Goal: Task Accomplishment & Management: Manage account settings

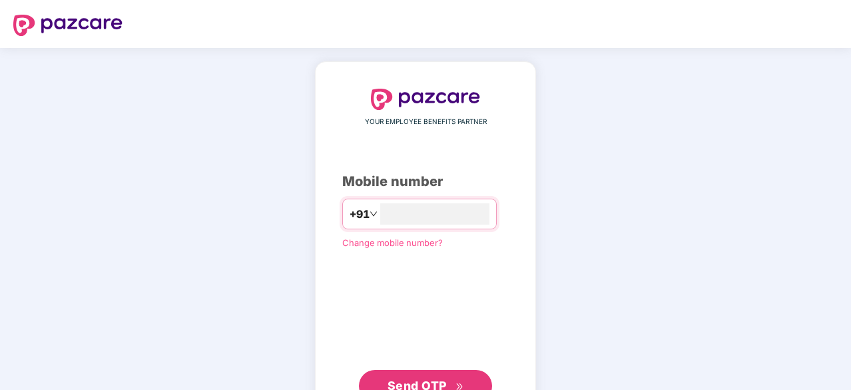
type input "**********"
click at [441, 375] on button "Send OTP" at bounding box center [425, 384] width 133 height 32
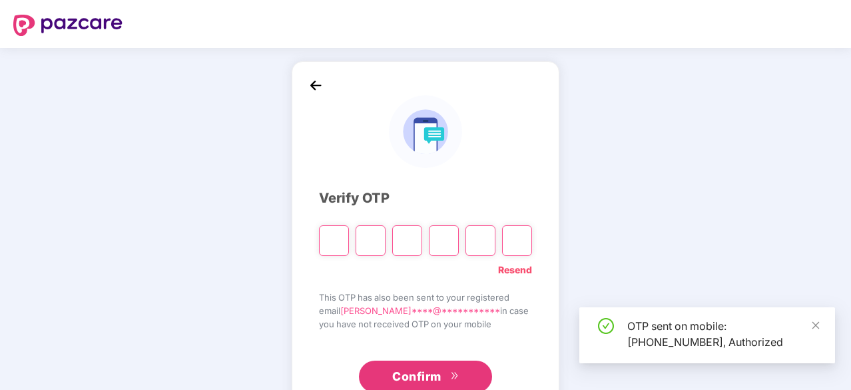
type input "*"
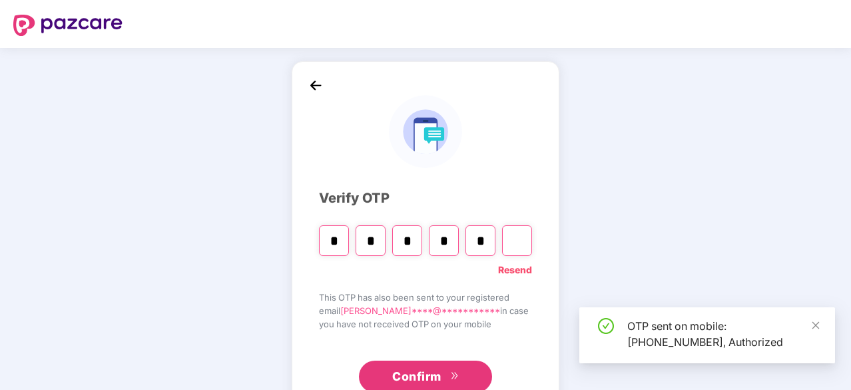
type input "*"
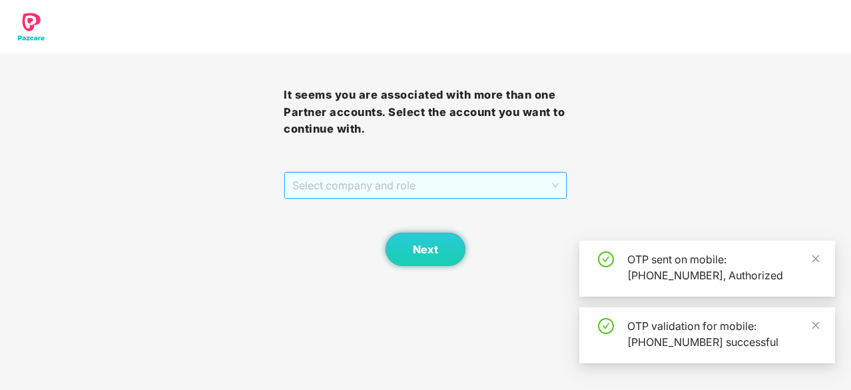
click at [526, 193] on span "Select company and role" at bounding box center [425, 185] width 267 height 25
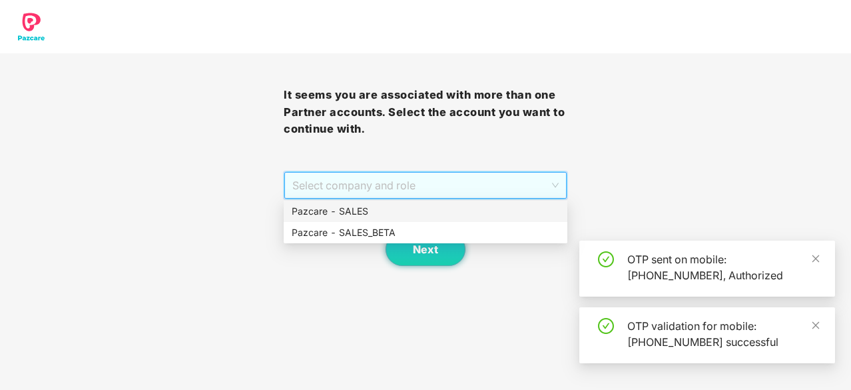
click at [506, 211] on div "Pazcare - SALES" at bounding box center [426, 211] width 268 height 15
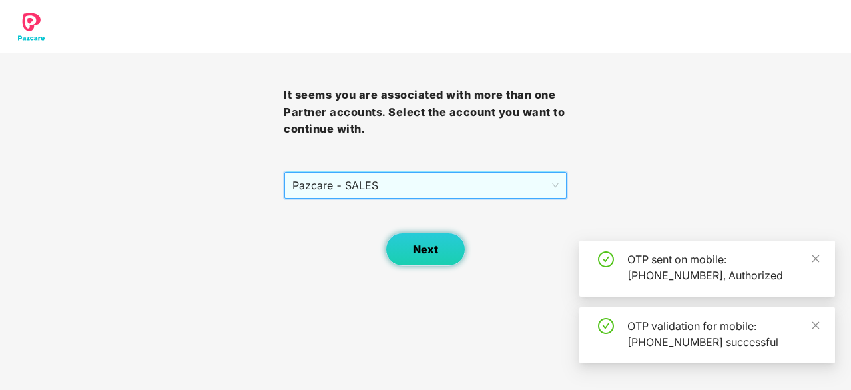
click at [412, 238] on button "Next" at bounding box center [426, 249] width 80 height 33
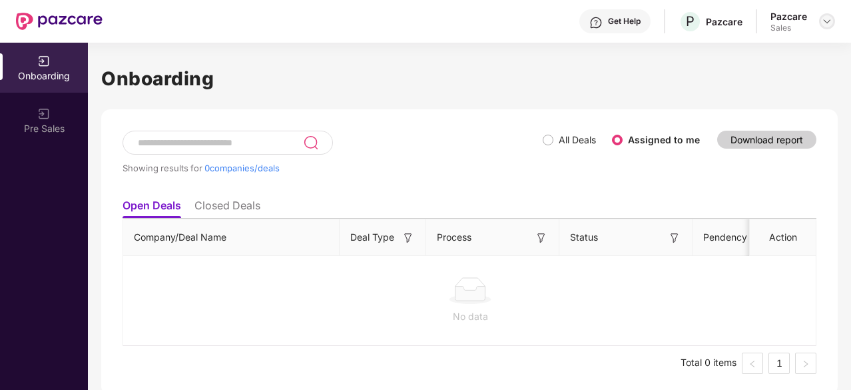
click at [827, 24] on img at bounding box center [827, 21] width 11 height 11
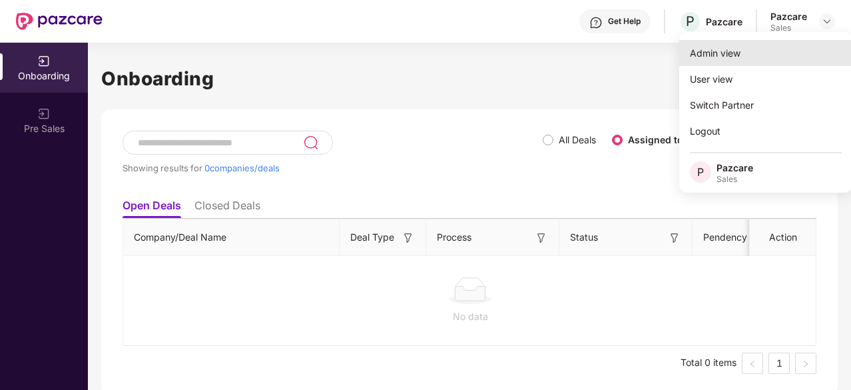
click at [733, 55] on div "Admin view" at bounding box center [766, 53] width 173 height 26
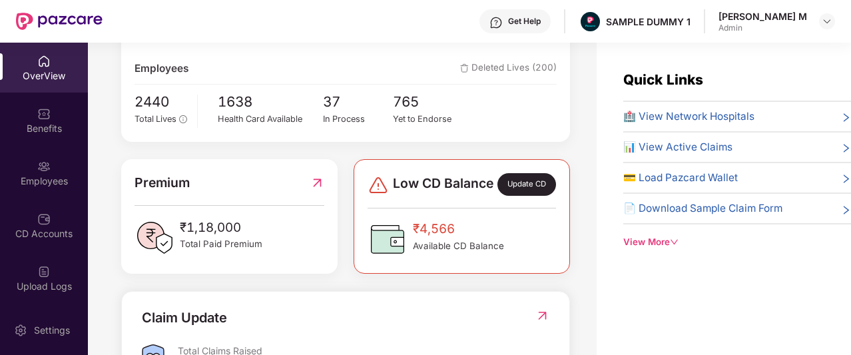
scroll to position [241, 0]
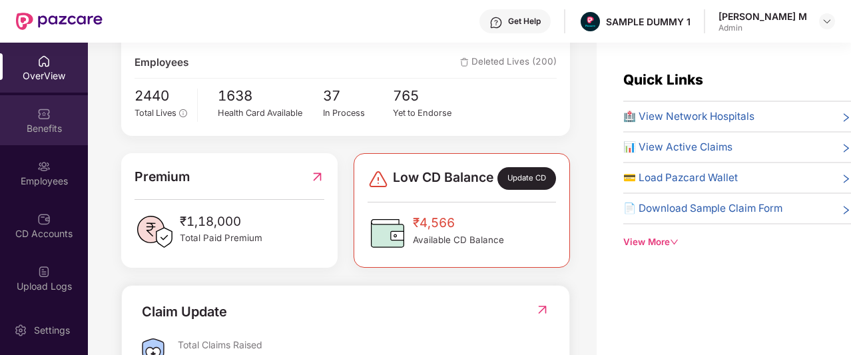
click at [33, 135] on div "Benefits" at bounding box center [44, 128] width 88 height 13
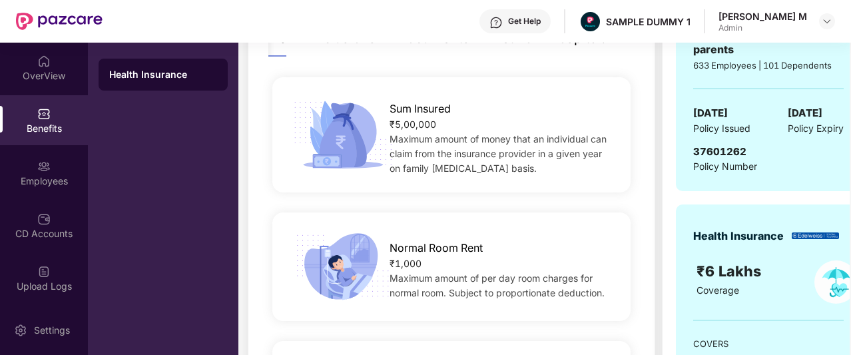
scroll to position [157, 0]
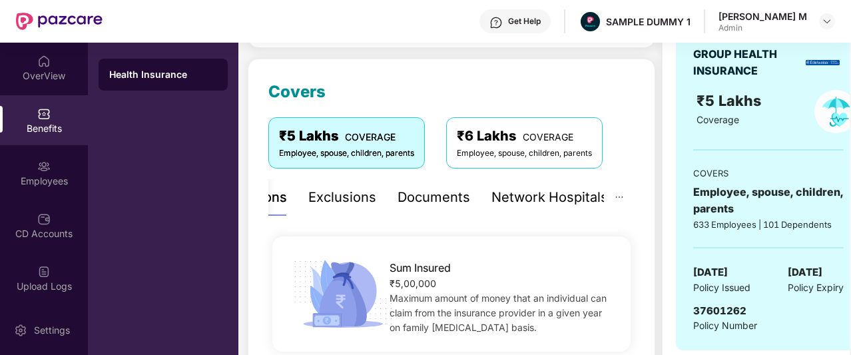
click at [443, 200] on div "Documents" at bounding box center [434, 197] width 73 height 21
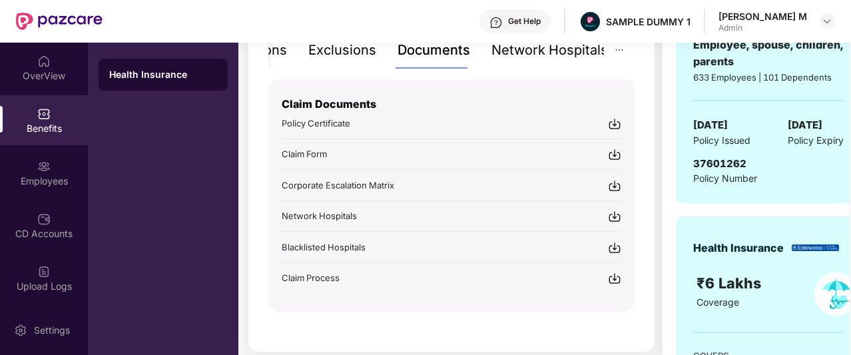
scroll to position [305, 0]
click at [556, 54] on div "Network Hospitals" at bounding box center [550, 49] width 117 height 21
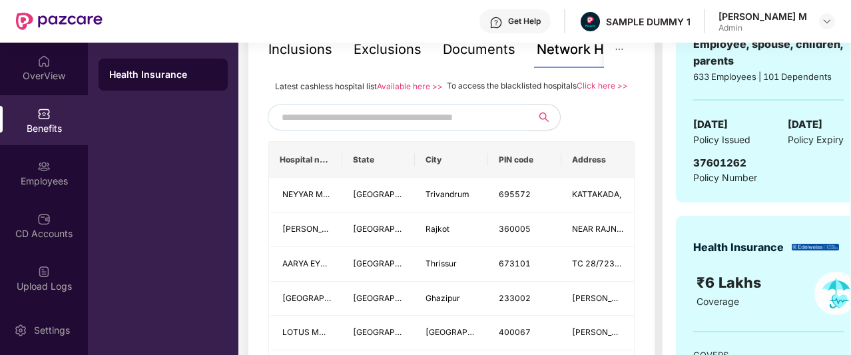
scroll to position [272, 0]
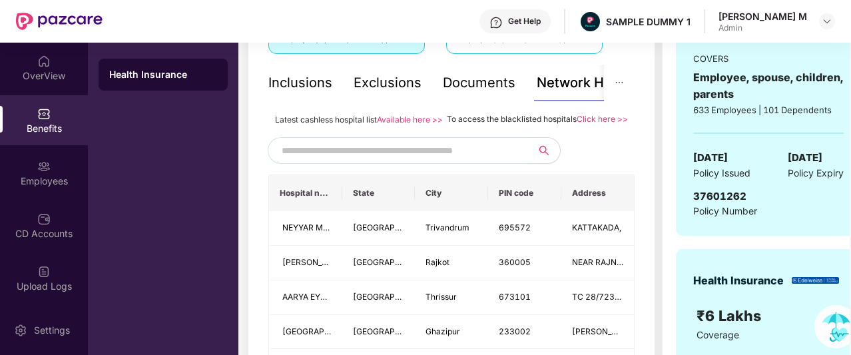
click at [312, 87] on div "Inclusions" at bounding box center [301, 83] width 64 height 21
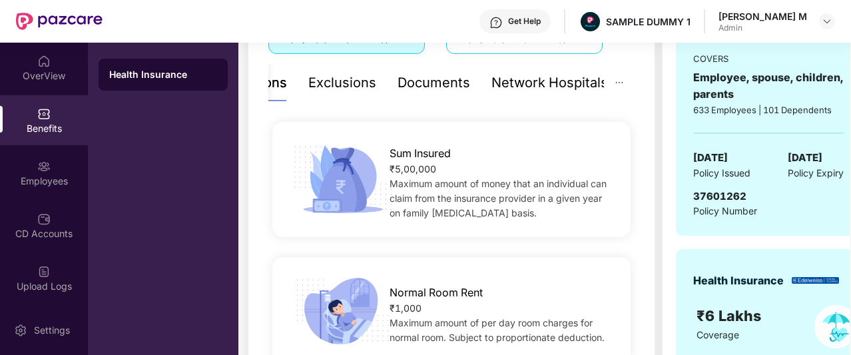
click at [555, 80] on div "Network Hospitals" at bounding box center [550, 83] width 117 height 21
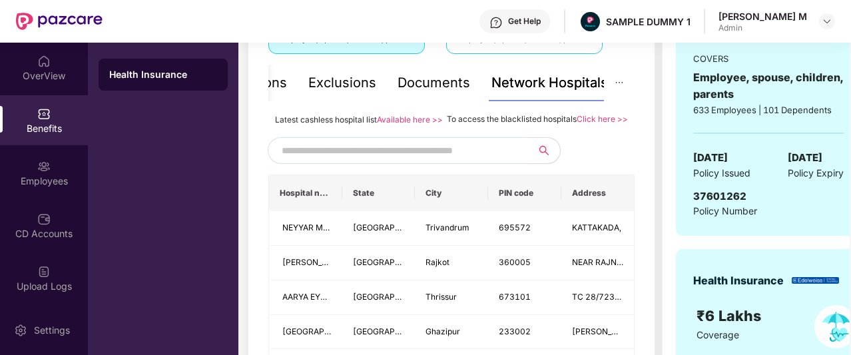
click at [425, 161] on input "text" at bounding box center [396, 151] width 228 height 20
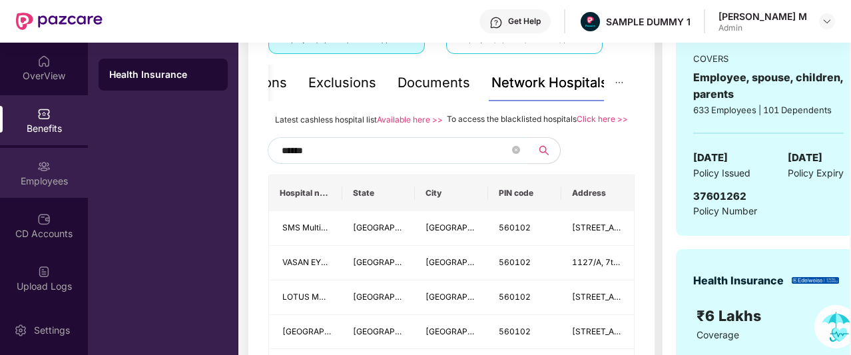
type input "******"
click at [26, 175] on div "Employees" at bounding box center [44, 181] width 88 height 13
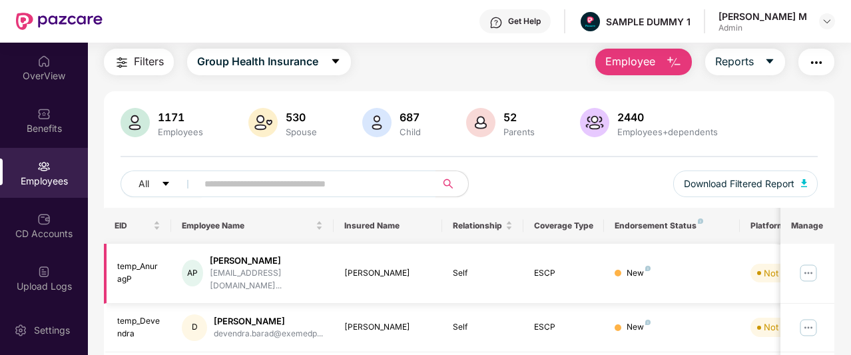
scroll to position [40, 0]
click at [623, 71] on button "Employee" at bounding box center [644, 62] width 97 height 27
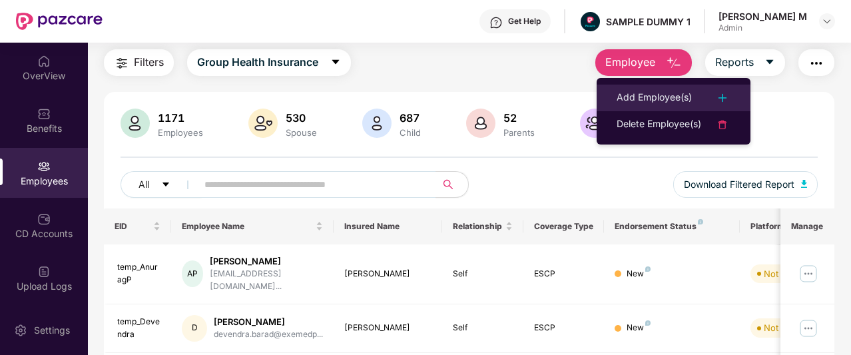
click at [629, 101] on div "Add Employee(s)" at bounding box center [654, 98] width 75 height 16
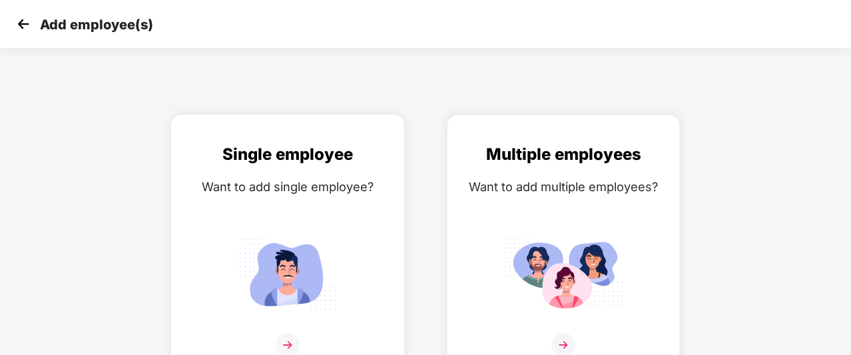
click at [376, 159] on div "Single employee" at bounding box center [287, 154] width 205 height 25
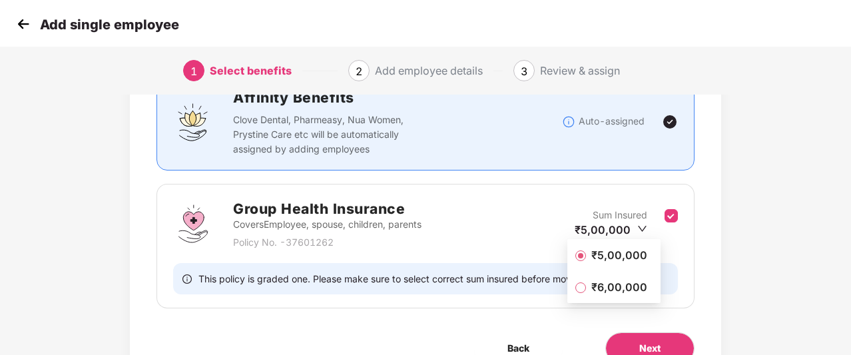
scroll to position [181, 0]
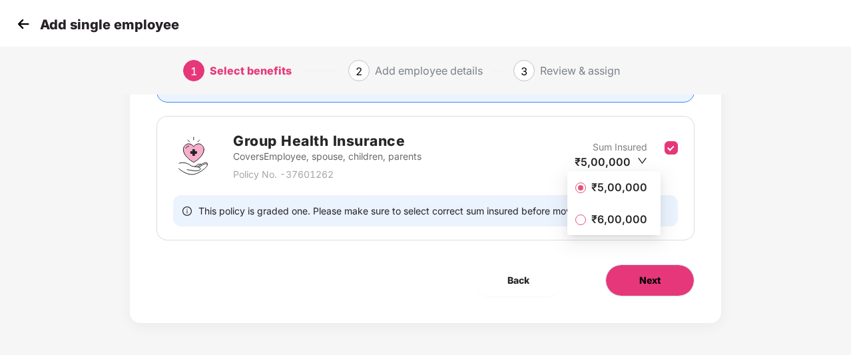
click at [657, 280] on span "Next" at bounding box center [650, 280] width 21 height 15
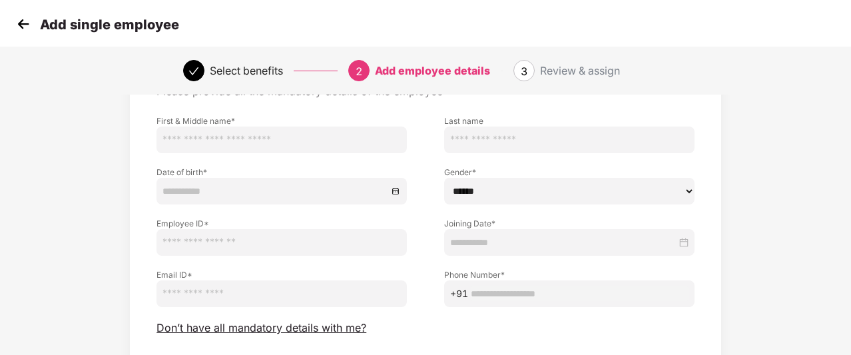
scroll to position [96, 0]
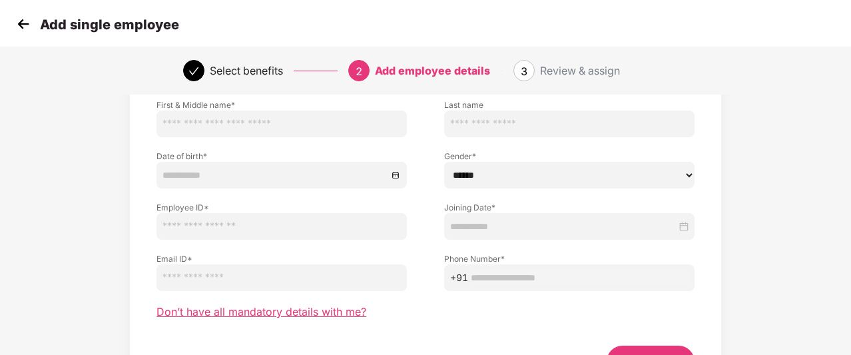
click at [326, 311] on span "Don’t have all mandatory details with me?" at bounding box center [262, 312] width 210 height 14
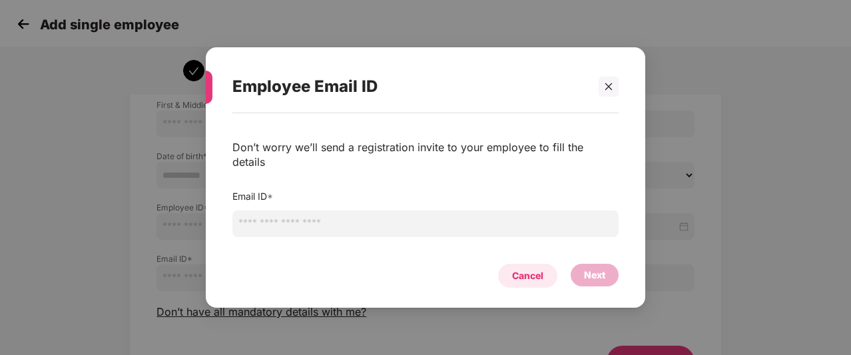
click at [516, 274] on div "Cancel" at bounding box center [527, 276] width 31 height 15
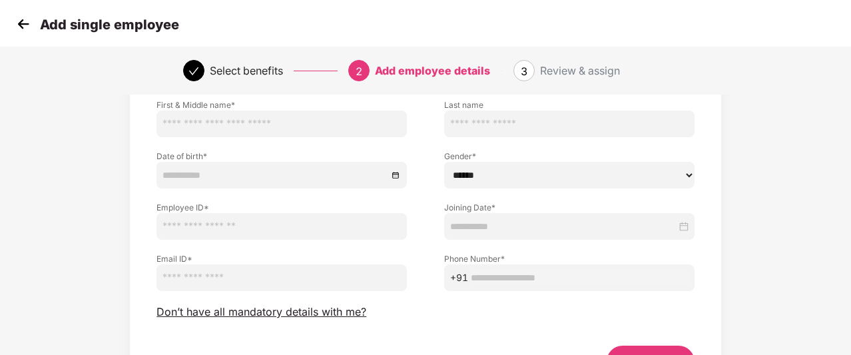
click at [17, 21] on img at bounding box center [23, 24] width 20 height 20
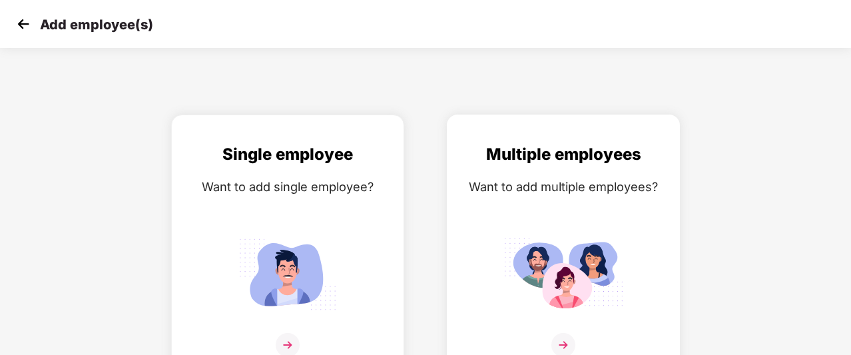
click at [641, 230] on div "Multiple employees Want to add multiple employees?" at bounding box center [563, 258] width 205 height 232
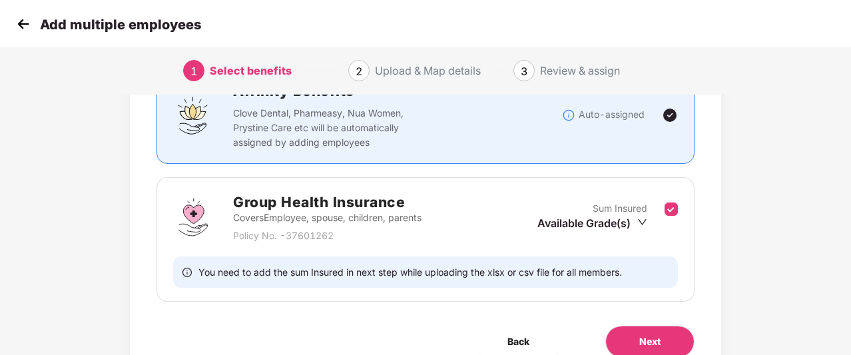
scroll to position [155, 0]
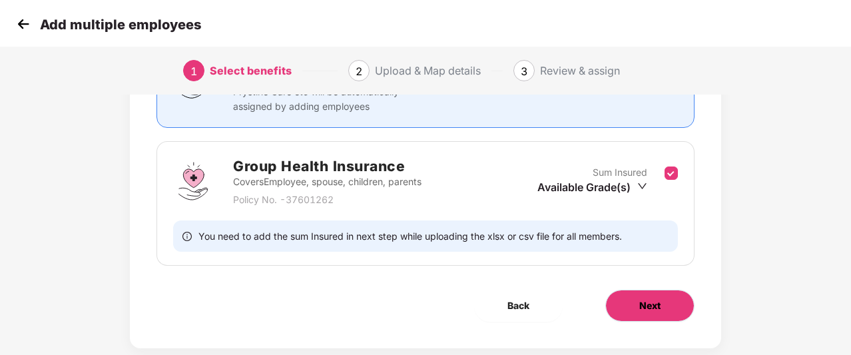
click at [661, 298] on button "Next" at bounding box center [650, 306] width 89 height 32
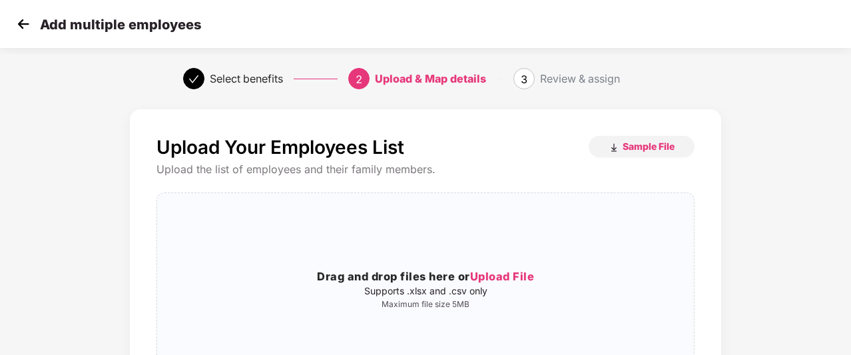
click at [24, 27] on img at bounding box center [23, 24] width 20 height 20
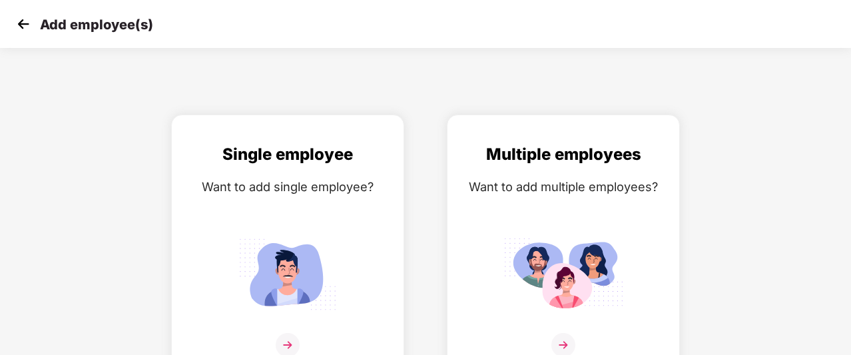
click at [24, 27] on img at bounding box center [23, 24] width 20 height 20
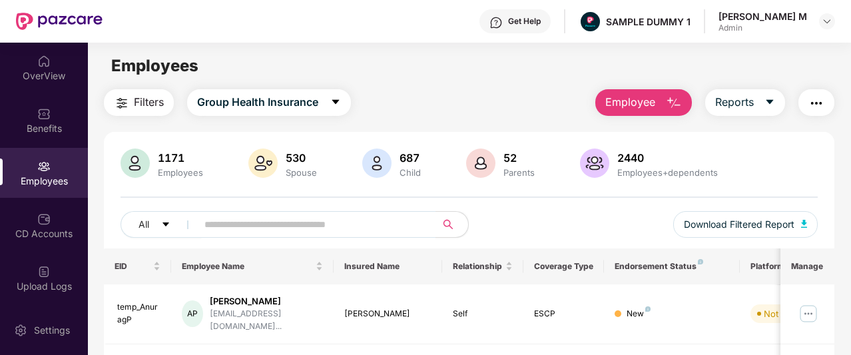
click at [43, 331] on div "Settings" at bounding box center [52, 330] width 44 height 13
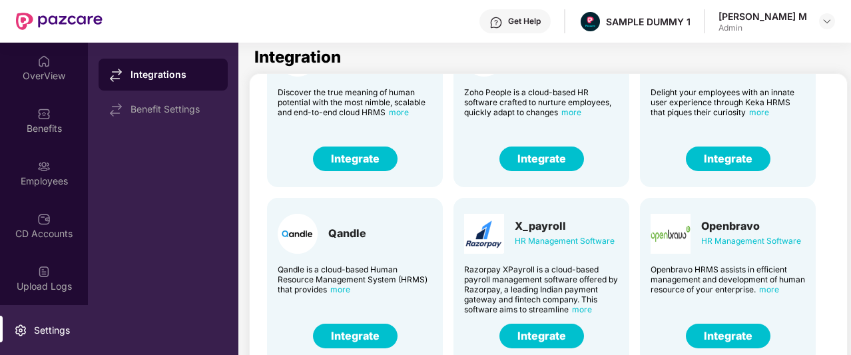
scroll to position [92, 0]
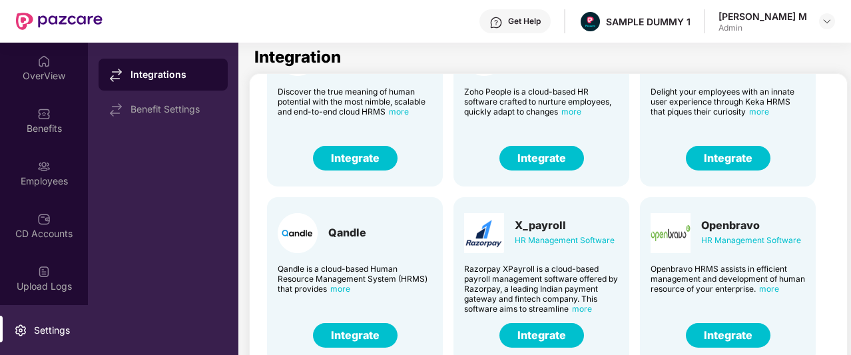
click at [536, 158] on button "Integrate" at bounding box center [542, 158] width 85 height 25
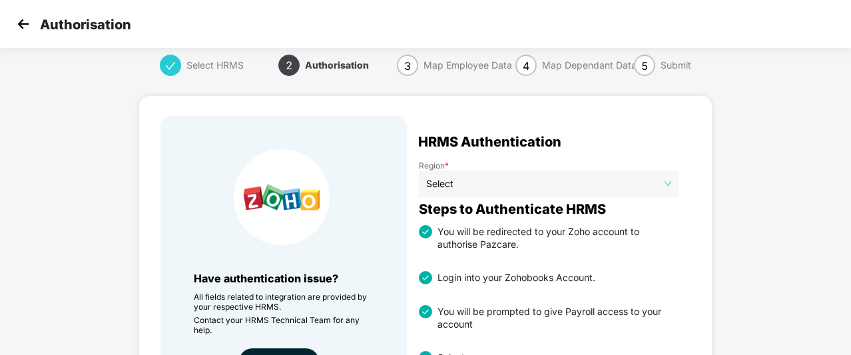
click at [25, 25] on img at bounding box center [23, 24] width 20 height 20
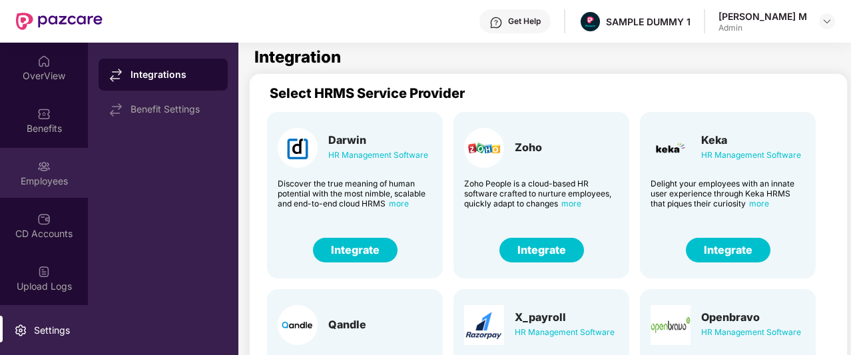
click at [49, 175] on div "Employees" at bounding box center [44, 181] width 88 height 13
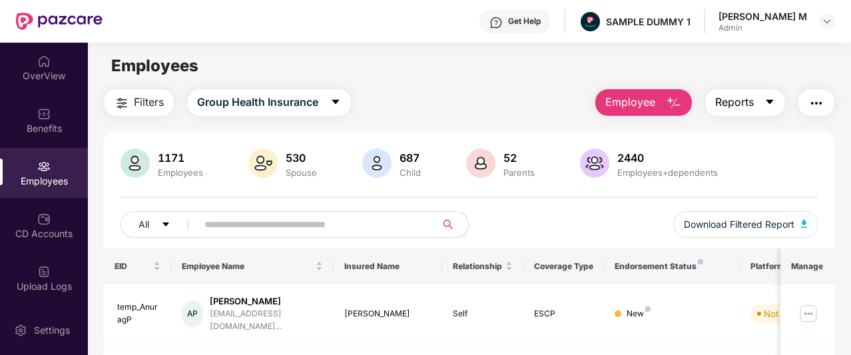
click at [768, 102] on icon "caret-down" at bounding box center [770, 102] width 11 height 11
click at [828, 103] on button "button" at bounding box center [817, 102] width 36 height 27
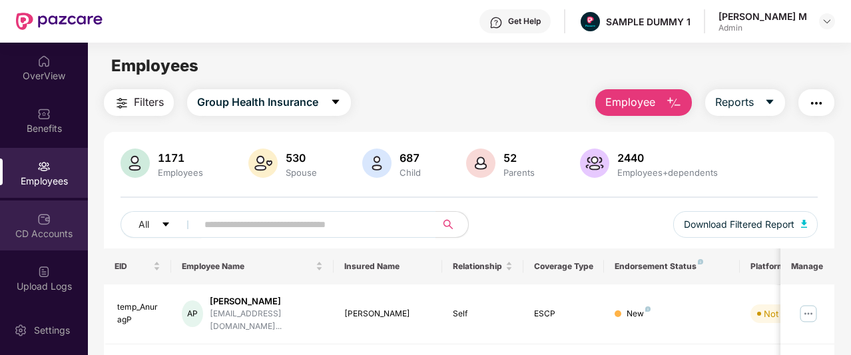
click at [52, 223] on div "CD Accounts" at bounding box center [44, 226] width 88 height 50
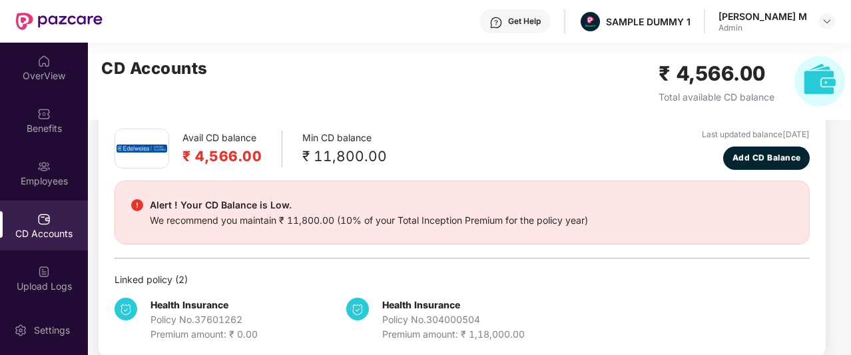
scroll to position [59, 0]
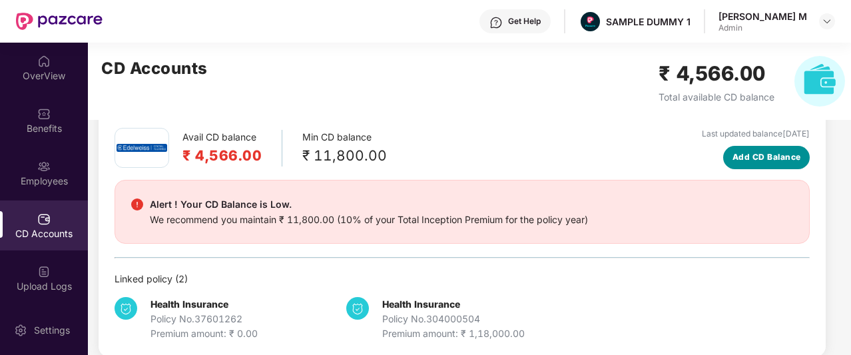
click at [728, 158] on button "Add CD Balance" at bounding box center [767, 157] width 87 height 23
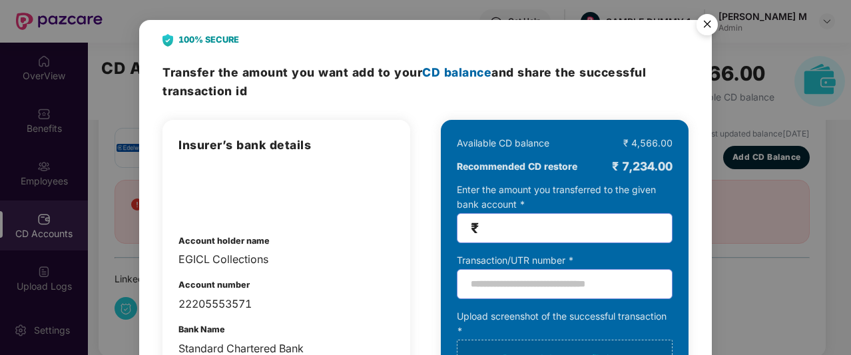
click at [708, 21] on img "Close" at bounding box center [707, 26] width 37 height 37
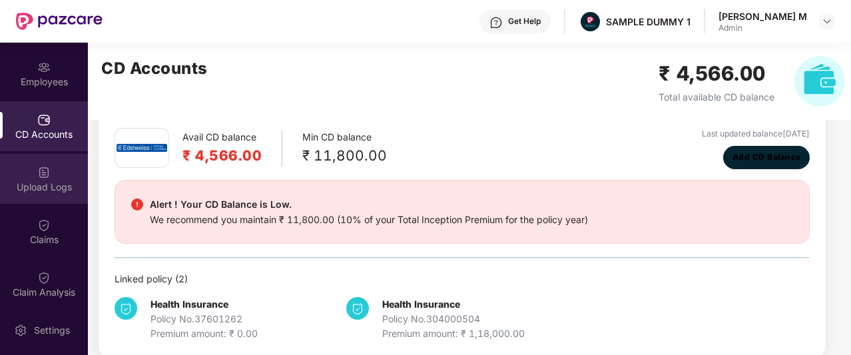
scroll to position [103, 0]
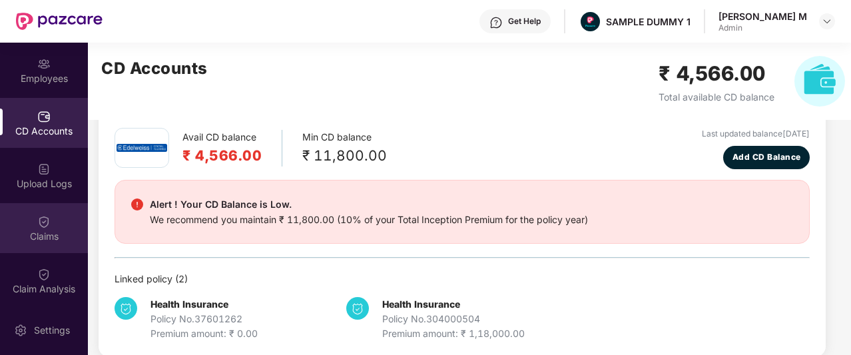
click at [47, 238] on div "Claims" at bounding box center [44, 236] width 88 height 13
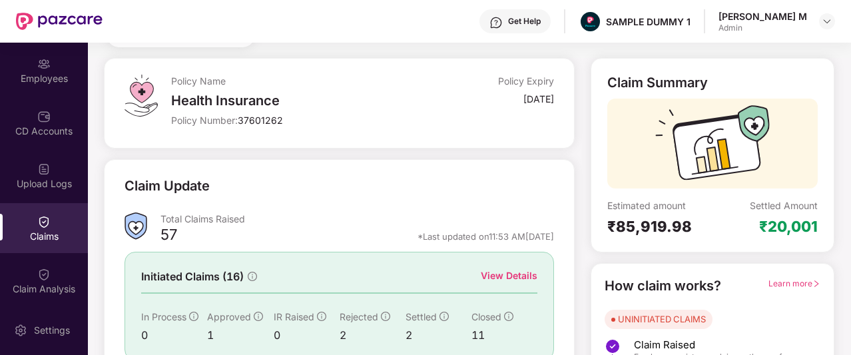
scroll to position [165, 0]
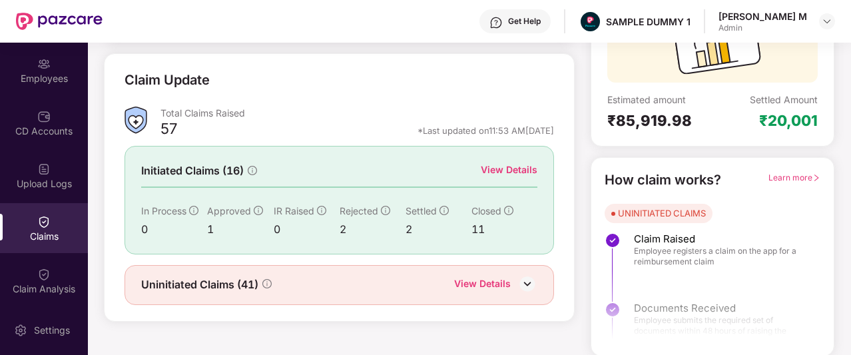
click at [493, 169] on div "View Details" at bounding box center [509, 170] width 57 height 15
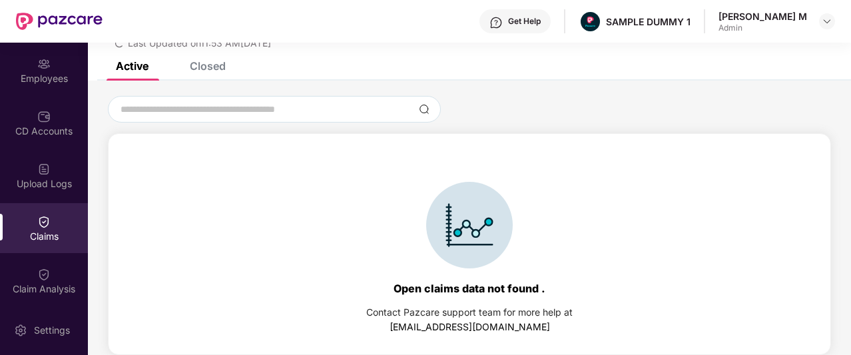
scroll to position [57, 0]
click at [200, 69] on div "Closed" at bounding box center [208, 65] width 36 height 13
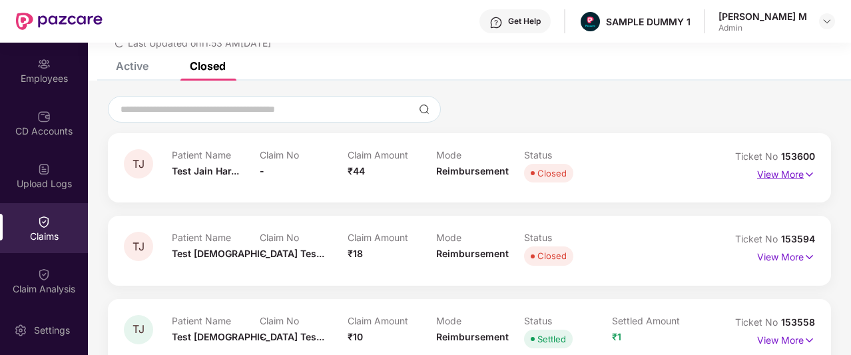
click at [797, 177] on p "View More" at bounding box center [787, 173] width 58 height 18
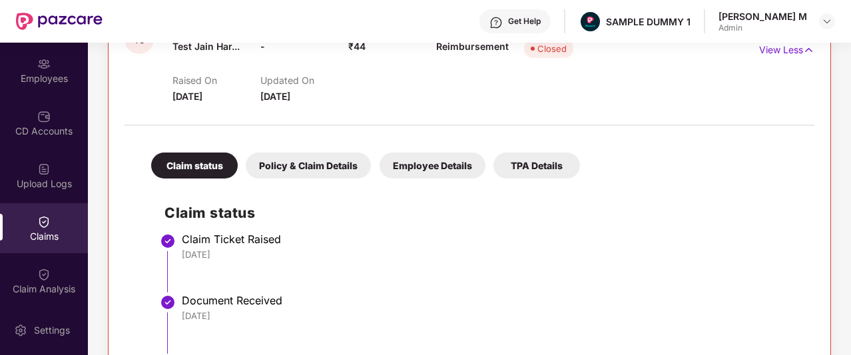
scroll to position [189, 0]
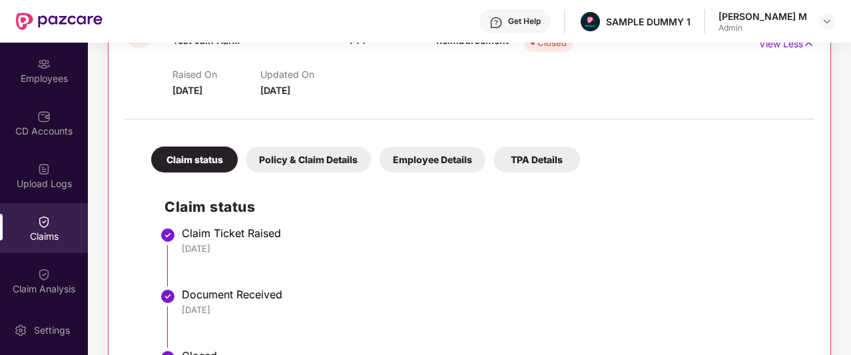
click at [314, 164] on div "Policy & Claim Details" at bounding box center [308, 160] width 125 height 26
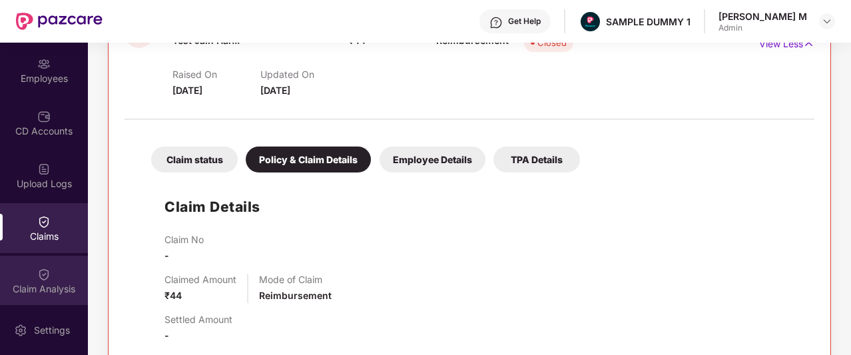
click at [18, 277] on div "Claim Analysis" at bounding box center [44, 281] width 88 height 50
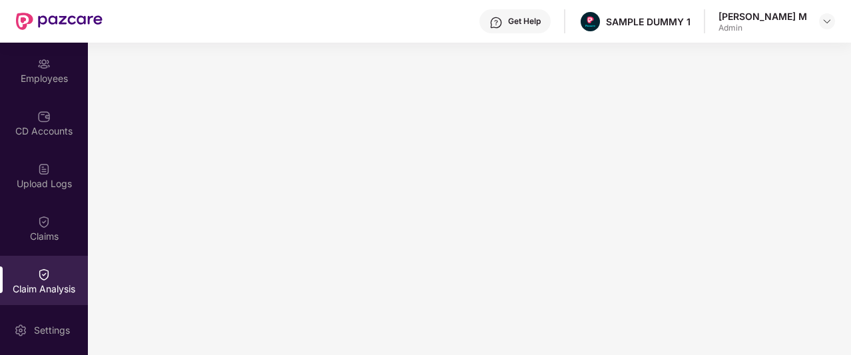
click at [551, 29] on div "Get Help" at bounding box center [515, 21] width 71 height 24
